Goal: Task Accomplishment & Management: Manage account settings

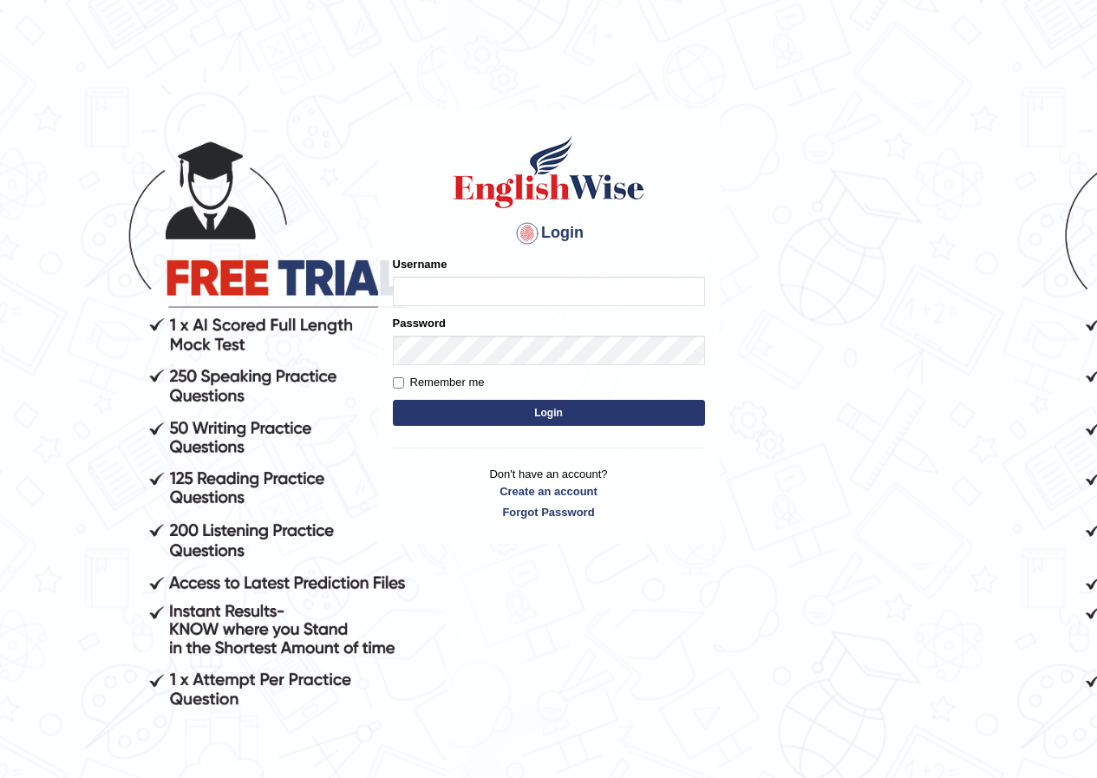
type input "chalida_parramatta"
drag, startPoint x: 1084, startPoint y: 1, endPoint x: 695, endPoint y: 128, distance: 409.5
click at [695, 128] on div "Login Please fix the following errors: Username chalida_parramatta Password Rem…" at bounding box center [549, 326] width 342 height 435
type input "chalida_parramatta"
drag, startPoint x: 762, startPoint y: 4, endPoint x: 611, endPoint y: 406, distance: 429.0
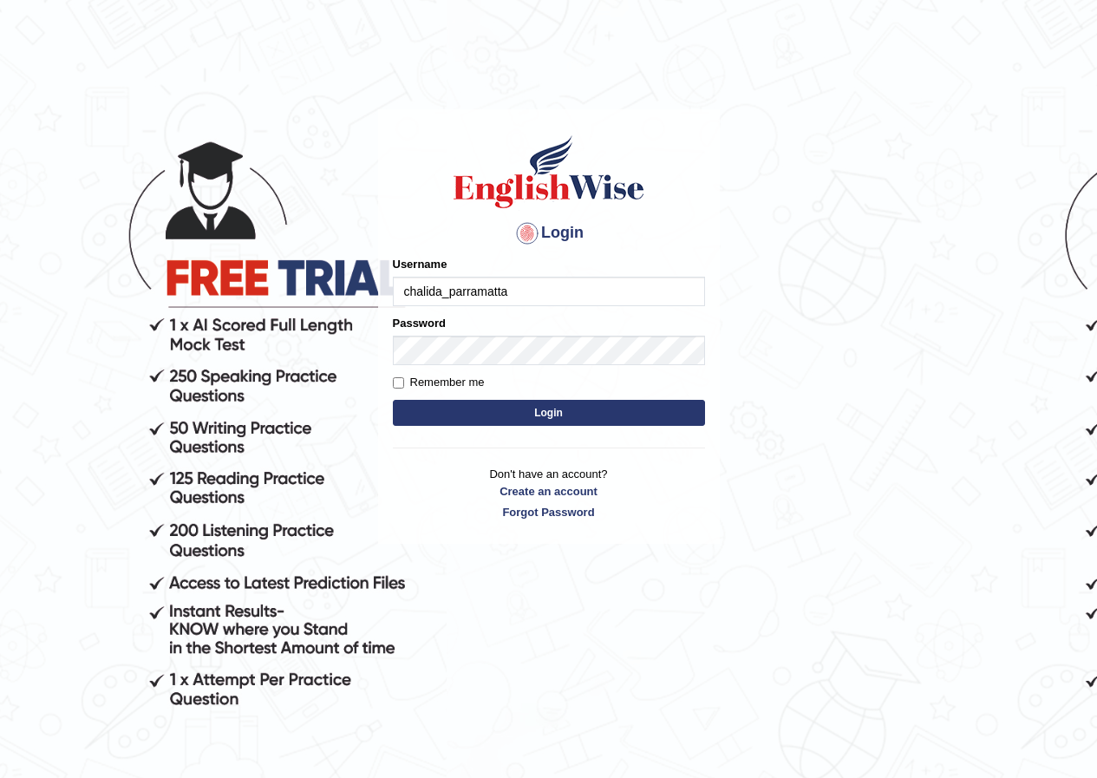
click at [611, 406] on button "Login" at bounding box center [549, 413] width 312 height 26
